Goal: Information Seeking & Learning: Learn about a topic

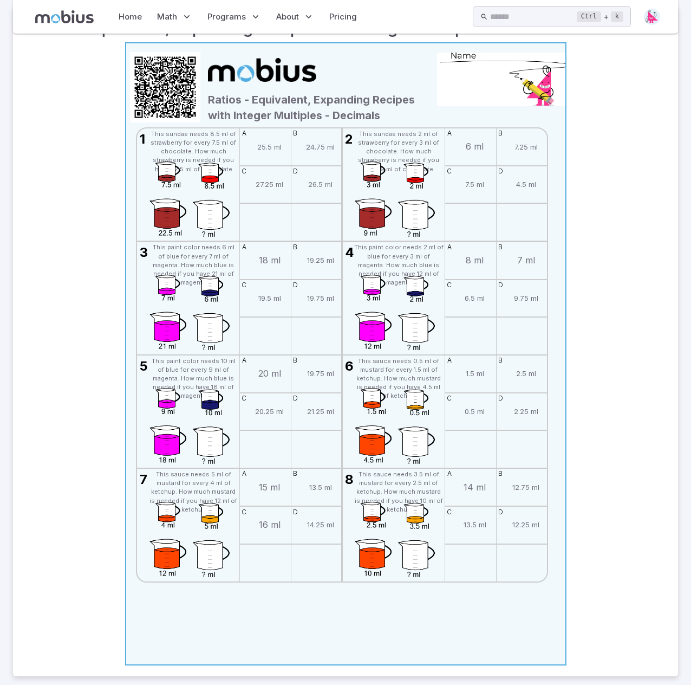
click at [343, 359] on icon at bounding box center [345, 353] width 69 height 69
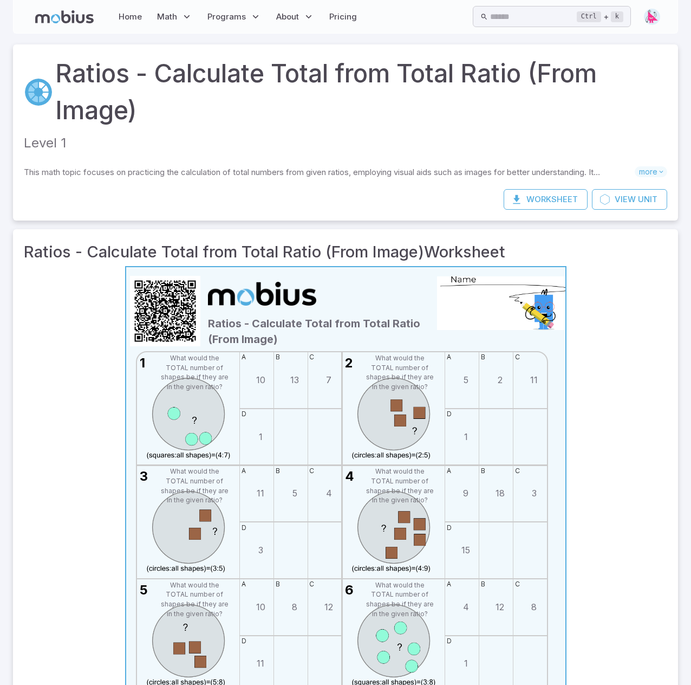
click at [418, 381] on img at bounding box center [393, 420] width 102 height 90
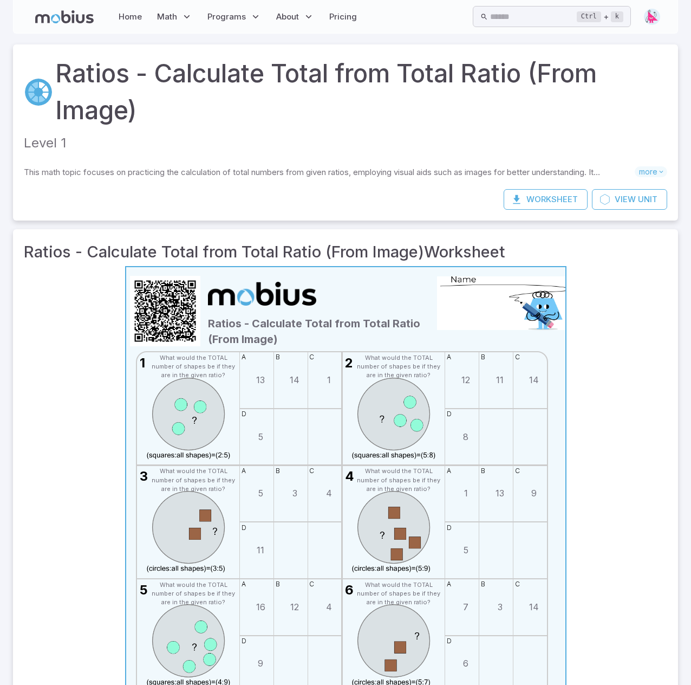
click at [384, 379] on img at bounding box center [393, 420] width 102 height 90
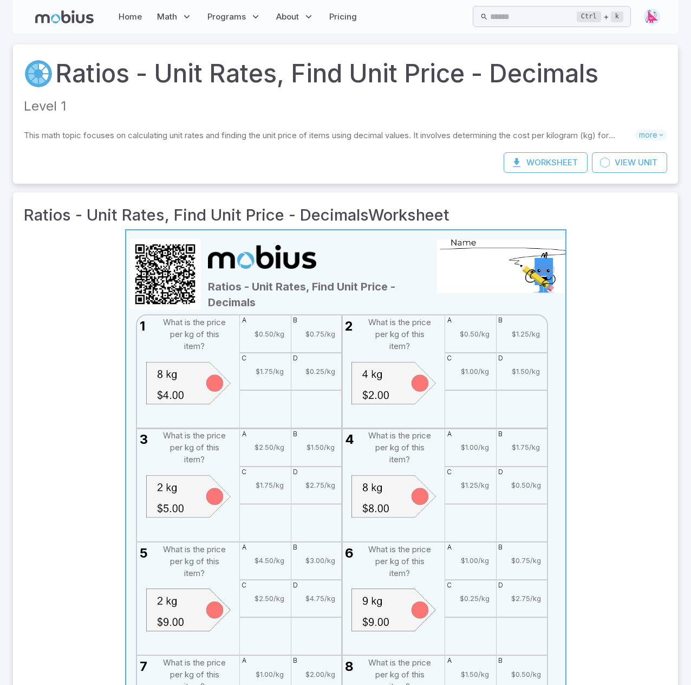
click at [404, 289] on div "Ratios - Unit Rates, Find Unit Price - Decimals" at bounding box center [319, 273] width 229 height 74
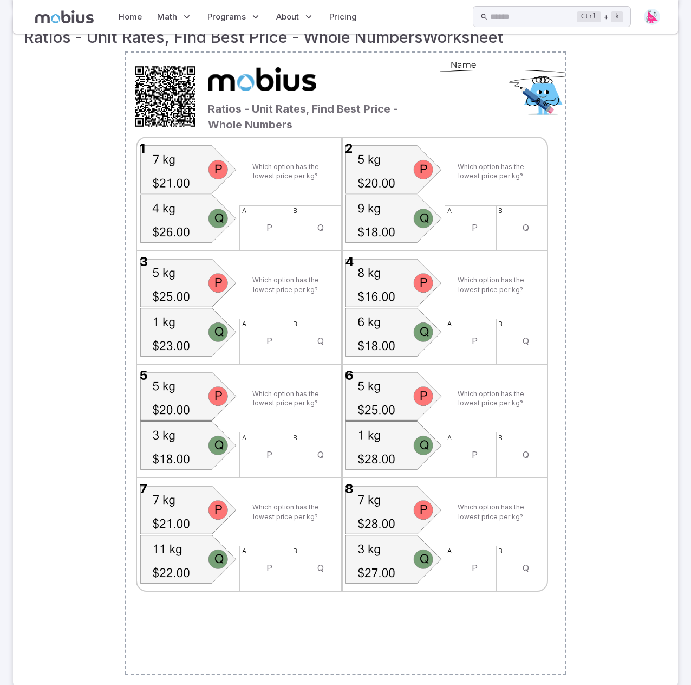
scroll to position [217, 0]
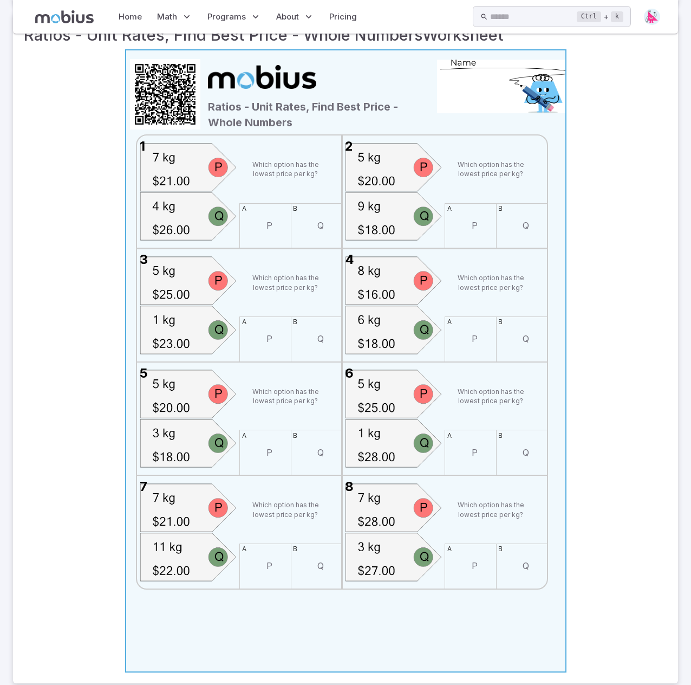
click at [331, 114] on div "Ratios - Unit Rates, Find Best Price - Whole Numbers" at bounding box center [319, 93] width 229 height 74
